Goal: Transaction & Acquisition: Book appointment/travel/reservation

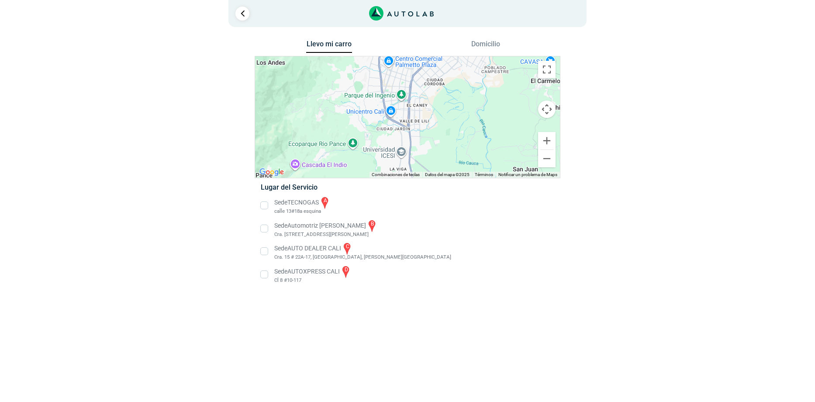
drag, startPoint x: 440, startPoint y: 133, endPoint x: 420, endPoint y: 139, distance: 21.0
click at [420, 139] on div "a b c d" at bounding box center [407, 116] width 305 height 121
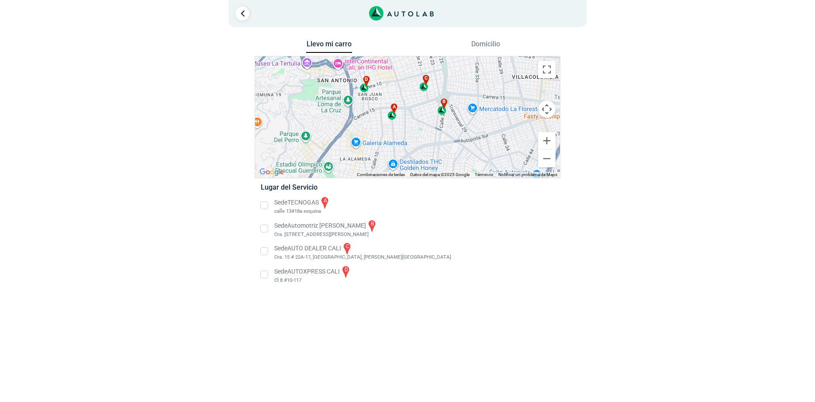
drag, startPoint x: 402, startPoint y: 106, endPoint x: 400, endPoint y: 130, distance: 23.6
click at [400, 130] on div "a b c d" at bounding box center [407, 116] width 305 height 121
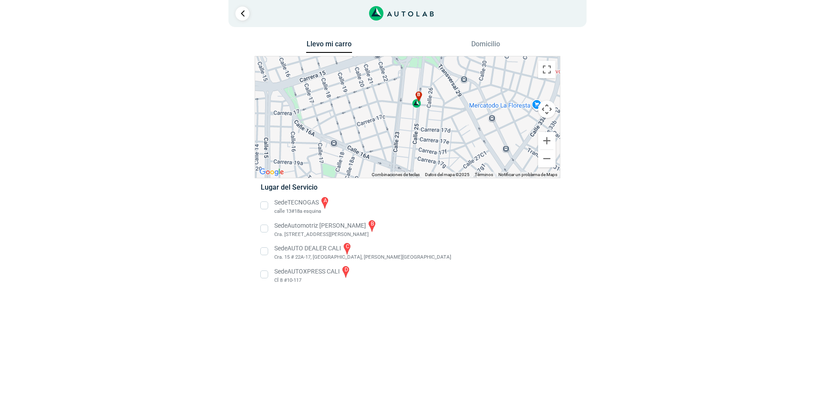
drag, startPoint x: 428, startPoint y: 110, endPoint x: 453, endPoint y: 130, distance: 32.0
click at [448, 130] on div "a b c d" at bounding box center [407, 116] width 305 height 121
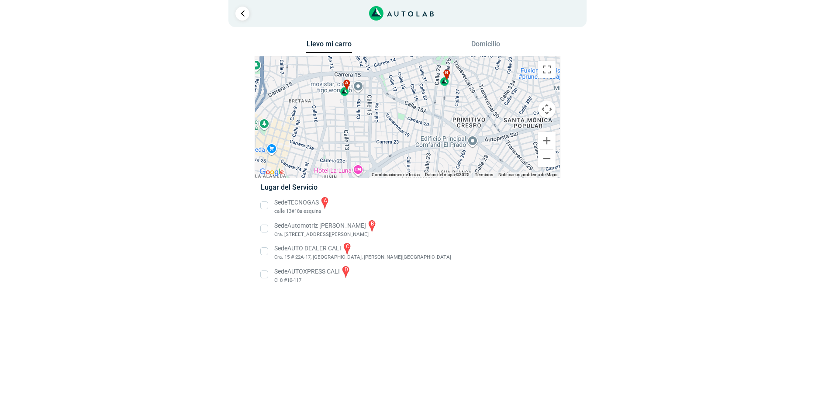
drag, startPoint x: 361, startPoint y: 146, endPoint x: 350, endPoint y: 122, distance: 25.8
click at [350, 122] on div "a b c d" at bounding box center [407, 116] width 305 height 121
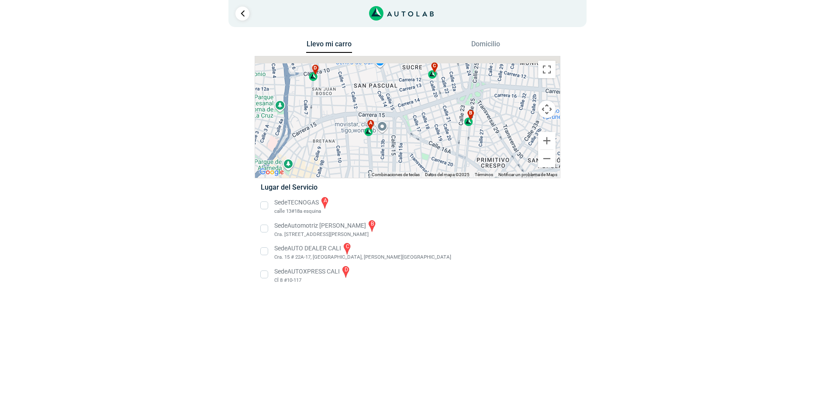
drag, startPoint x: 361, startPoint y: 106, endPoint x: 386, endPoint y: 150, distance: 51.4
click at [386, 150] on div "a b c d" at bounding box center [407, 116] width 305 height 121
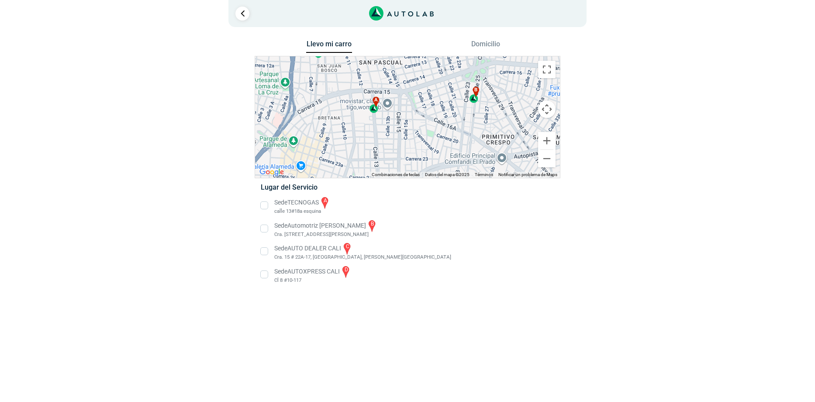
drag, startPoint x: 381, startPoint y: 148, endPoint x: 382, endPoint y: 113, distance: 34.5
click at [382, 113] on div "a b c d" at bounding box center [407, 116] width 305 height 121
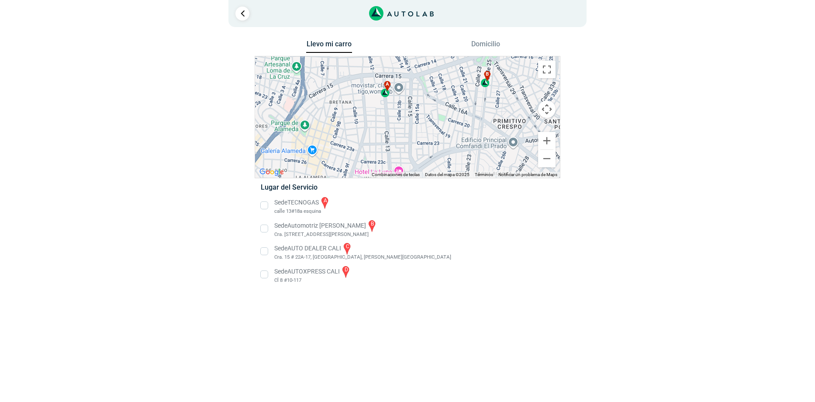
drag, startPoint x: 384, startPoint y: 137, endPoint x: 414, endPoint y: 130, distance: 30.6
click at [414, 130] on div "a b c d" at bounding box center [407, 116] width 305 height 121
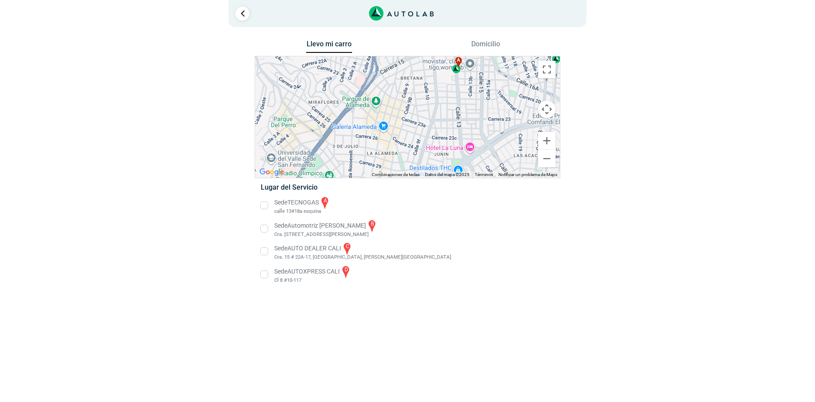
drag, startPoint x: 427, startPoint y: 131, endPoint x: 442, endPoint y: 121, distance: 18.1
click at [442, 121] on div "a b c d" at bounding box center [407, 116] width 305 height 121
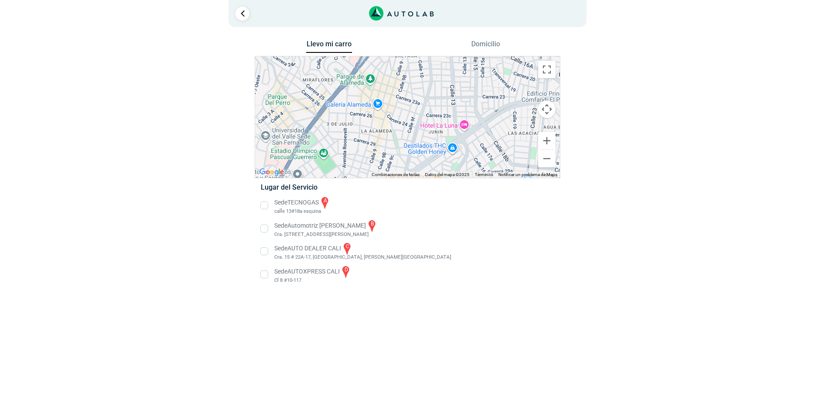
drag, startPoint x: 435, startPoint y: 127, endPoint x: 367, endPoint y: 152, distance: 72.5
click at [367, 152] on div "a b c d" at bounding box center [407, 116] width 305 height 121
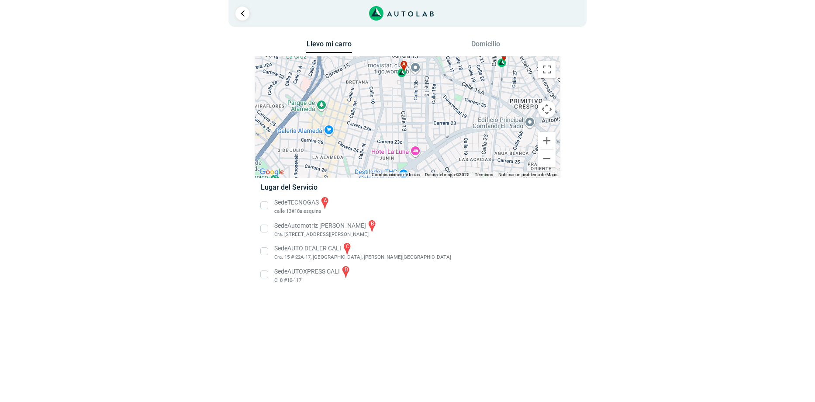
drag, startPoint x: 384, startPoint y: 124, endPoint x: 371, endPoint y: 128, distance: 13.8
click at [371, 128] on div "a b c d" at bounding box center [407, 116] width 305 height 121
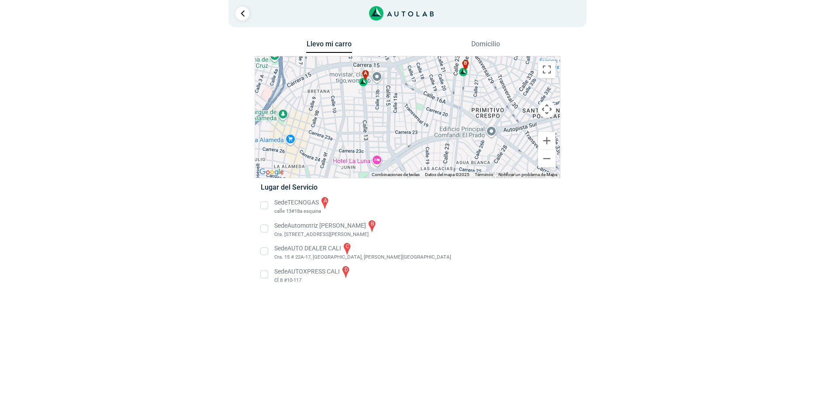
drag, startPoint x: 404, startPoint y: 124, endPoint x: 381, endPoint y: 128, distance: 23.2
click at [381, 128] on div "a b c d" at bounding box center [407, 116] width 305 height 121
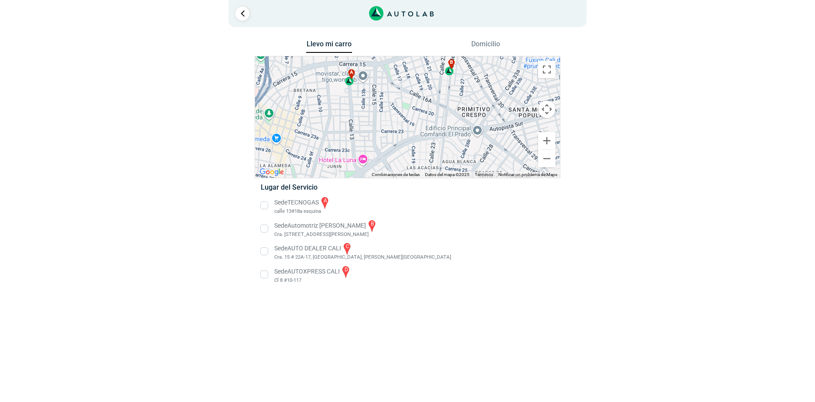
drag, startPoint x: 418, startPoint y: 122, endPoint x: 356, endPoint y: 121, distance: 62.4
click at [356, 121] on div "a b c d" at bounding box center [407, 116] width 305 height 121
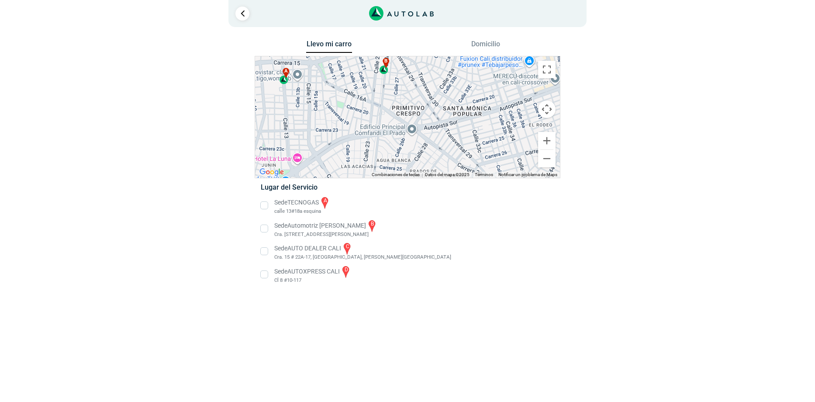
drag, startPoint x: 367, startPoint y: 120, endPoint x: 373, endPoint y: 119, distance: 6.1
click at [373, 119] on div "a b c d" at bounding box center [407, 116] width 305 height 121
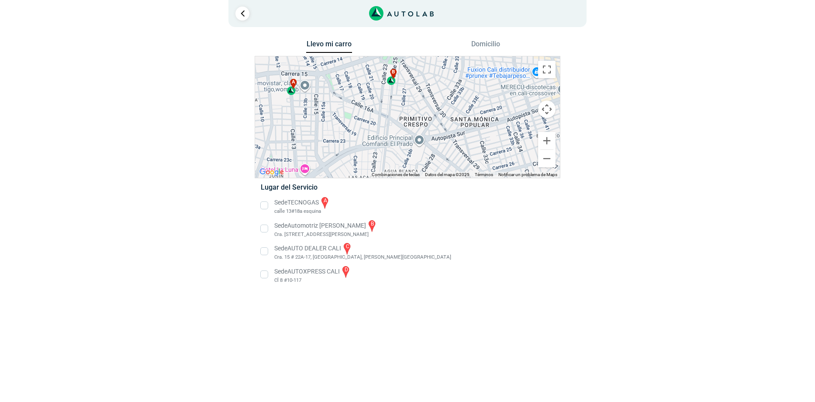
drag, startPoint x: 366, startPoint y: 119, endPoint x: 374, endPoint y: 131, distance: 14.1
click at [374, 131] on div "a b c d" at bounding box center [407, 116] width 305 height 121
click at [262, 230] on li "Sede Automotriz [PERSON_NAME] b Cra. [STREET_ADDRESS][PERSON_NAME]" at bounding box center [407, 229] width 306 height 20
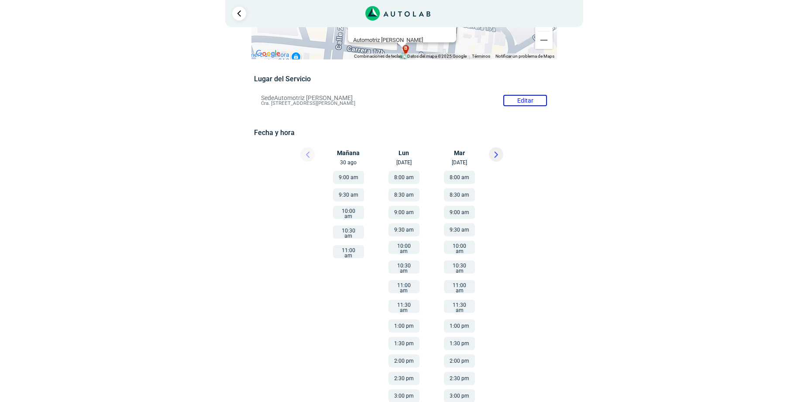
scroll to position [44, 0]
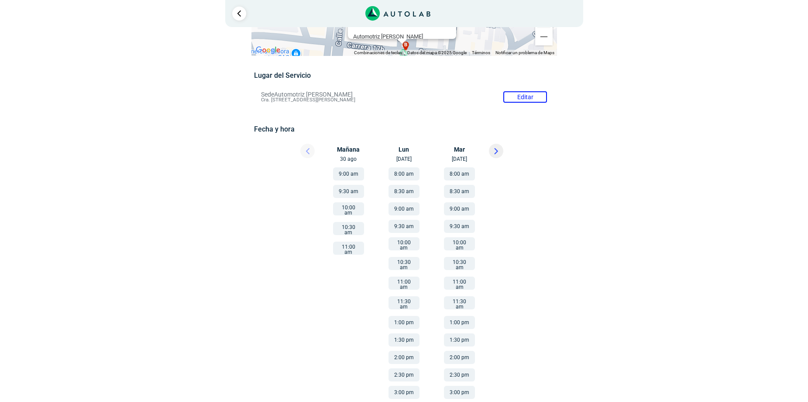
click at [344, 210] on button "10:00 am" at bounding box center [348, 208] width 31 height 13
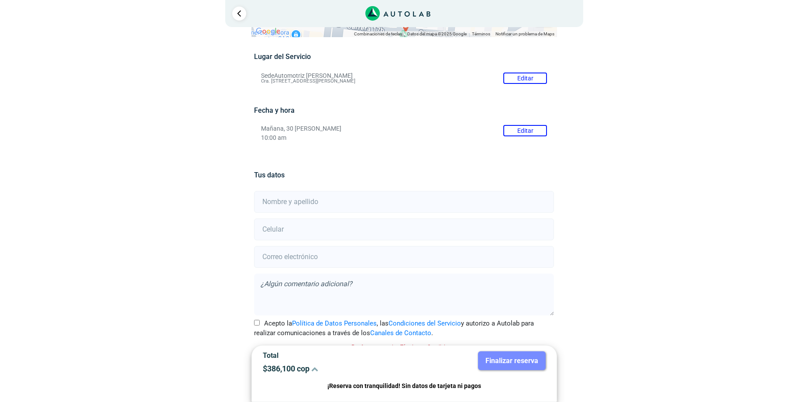
scroll to position [73, 0]
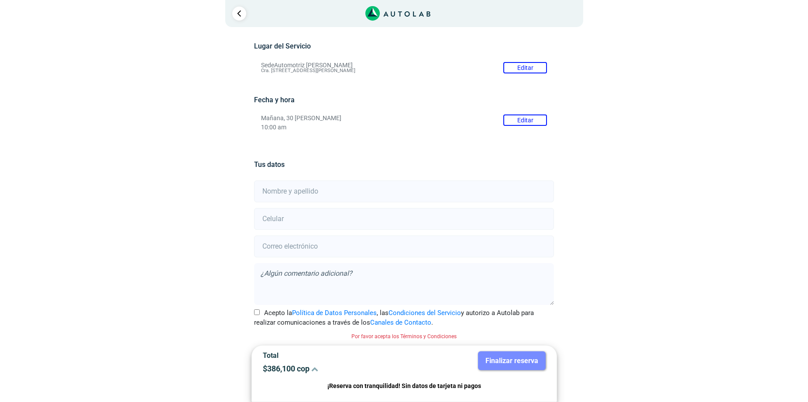
click at [409, 195] on input "text" at bounding box center [404, 191] width 300 height 22
click at [396, 190] on input "text" at bounding box center [404, 191] width 300 height 22
type input "[PERSON_NAME]"
type input "3104200698"
type input "[EMAIL_ADDRESS][DOMAIN_NAME]"
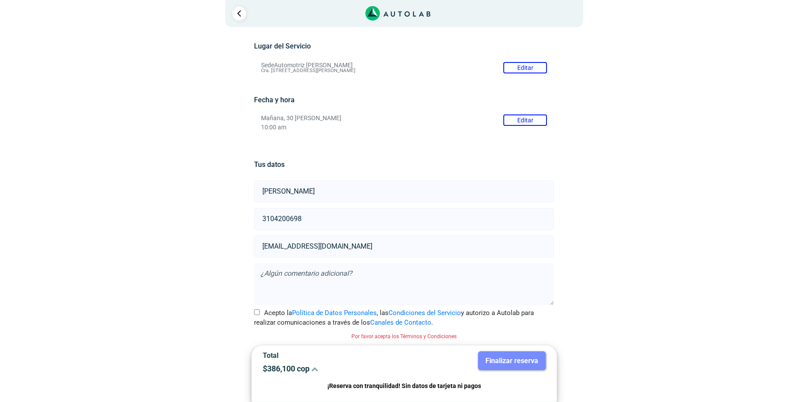
click at [305, 276] on textarea at bounding box center [404, 284] width 300 height 42
click at [255, 312] on input "Acepto la Política de Datos Personales , las Condiciones del Servicio y autoriz…" at bounding box center [257, 312] width 6 height 6
checkbox input "true"
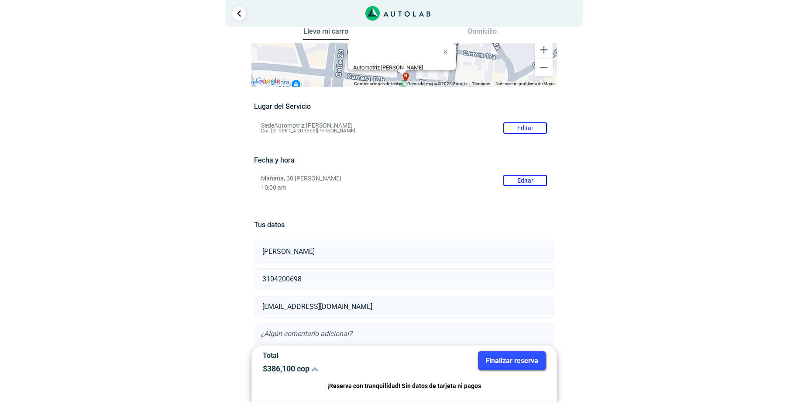
scroll to position [0, 0]
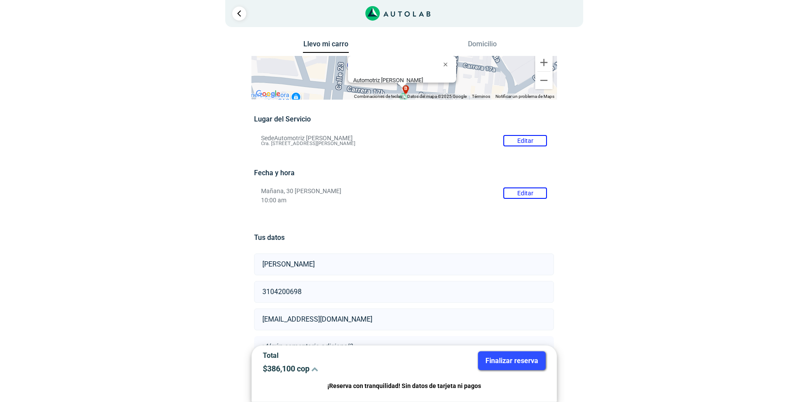
click at [514, 358] on button "Finalizar reserva" at bounding box center [512, 360] width 68 height 19
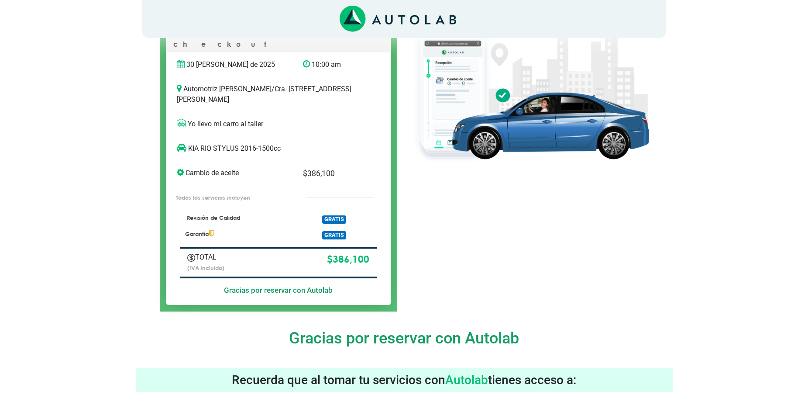
scroll to position [131, 0]
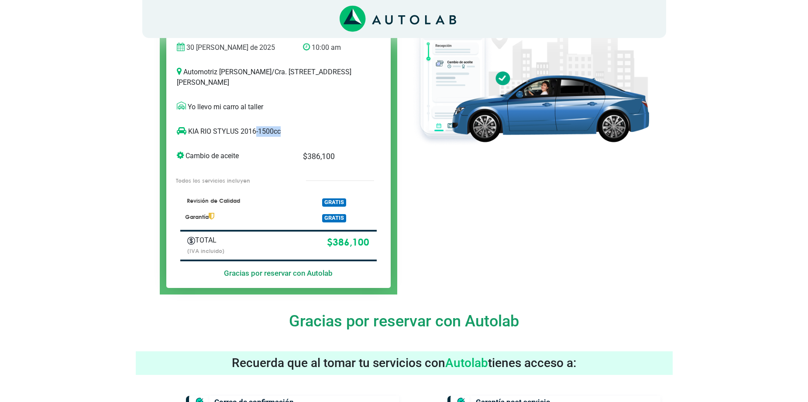
drag, startPoint x: 255, startPoint y: 123, endPoint x: 289, endPoint y: 123, distance: 33.2
click at [289, 126] on p "KIA RIO STYLUS 2016-1500cc" at bounding box center [270, 131] width 186 height 10
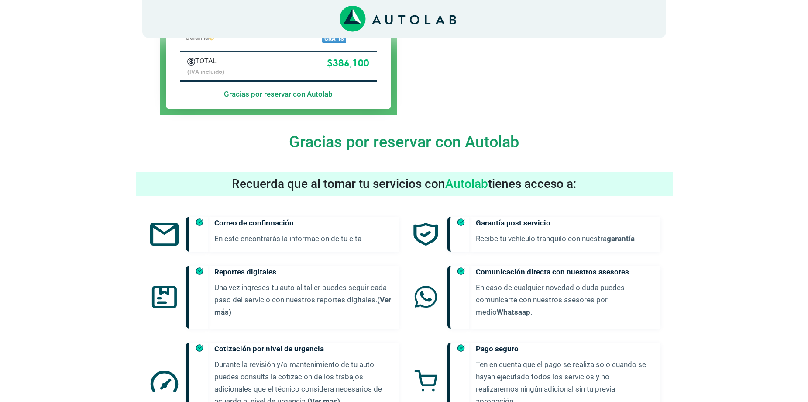
scroll to position [309, 0]
